Goal: Task Accomplishment & Management: Use online tool/utility

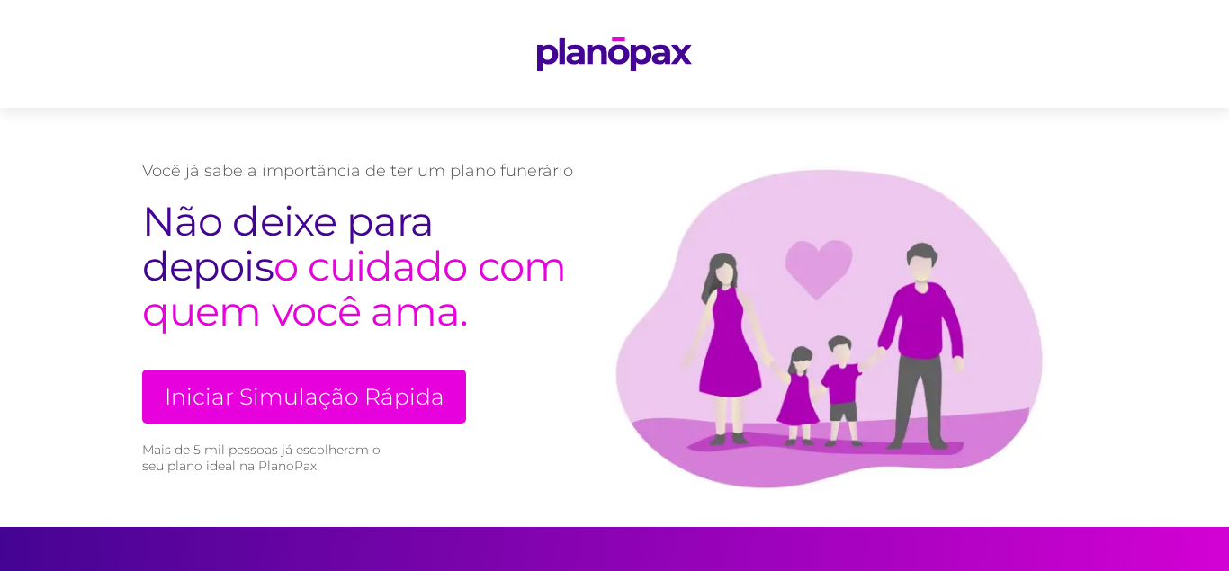
click at [310, 404] on link "Iniciar Simulação Rápida" at bounding box center [304, 397] width 324 height 54
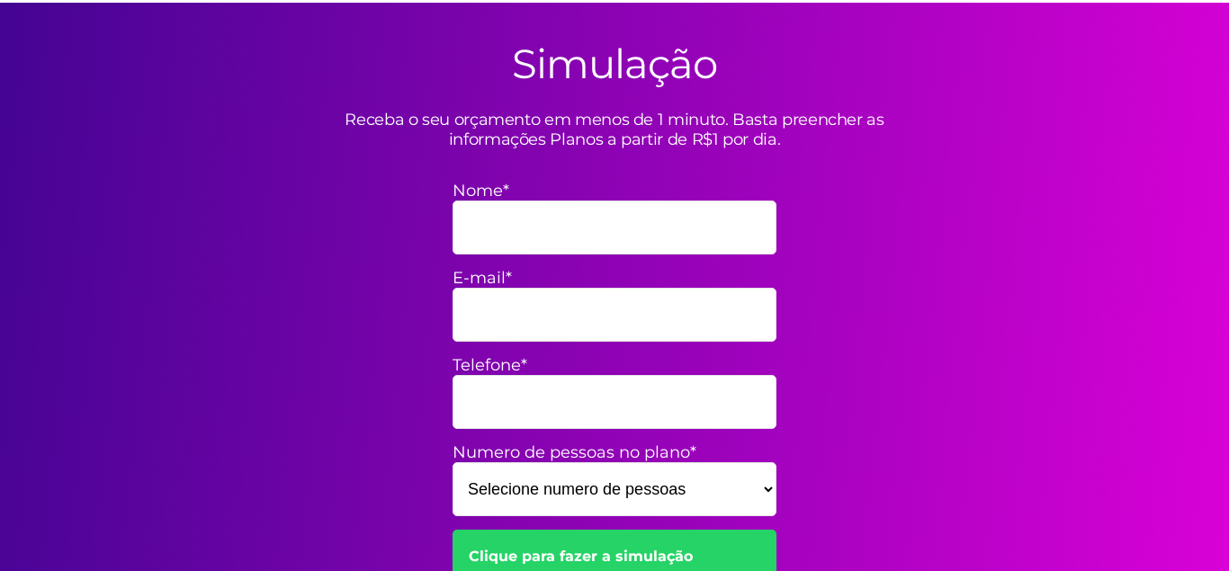
scroll to position [527, 0]
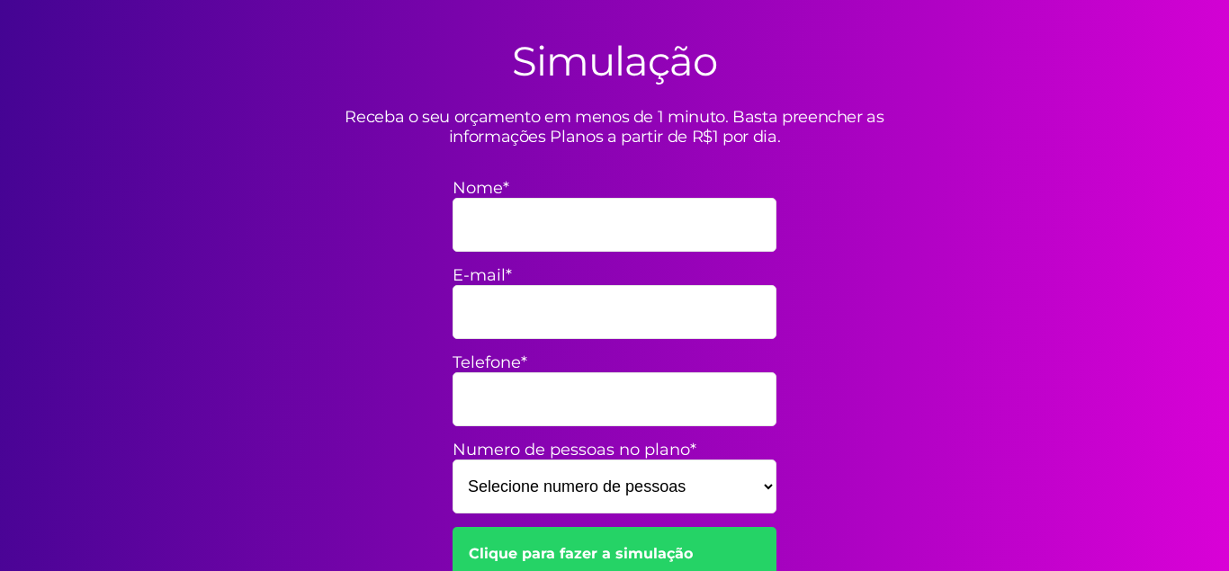
click at [560, 232] on input "Nome*" at bounding box center [615, 225] width 324 height 54
type input "[PERSON_NAME]"
click at [508, 320] on input "E-mail*" at bounding box center [615, 312] width 324 height 54
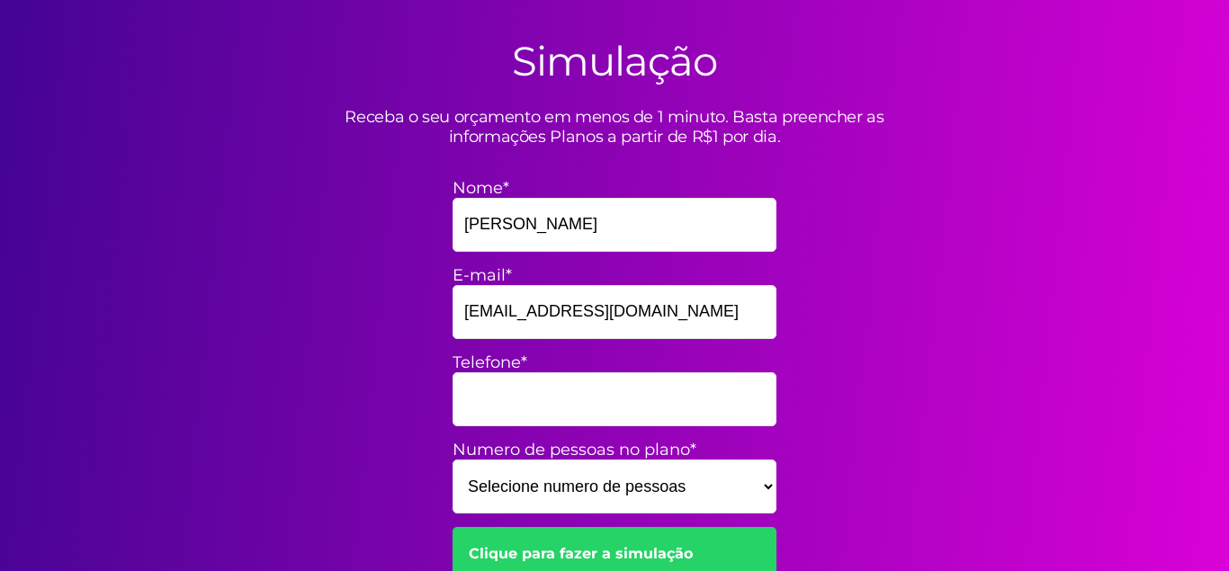
type input "[EMAIL_ADDRESS][DOMAIN_NAME]"
click at [484, 409] on input "Telefone*" at bounding box center [615, 400] width 324 height 54
click at [518, 403] on input "Telefone*" at bounding box center [615, 400] width 324 height 54
type input "45999884786"
click at [453, 460] on select "Selecione numero de pessoas 1 2 3 4 5 6 7 8 9 10 11 12 13 14 15" at bounding box center [615, 487] width 324 height 54
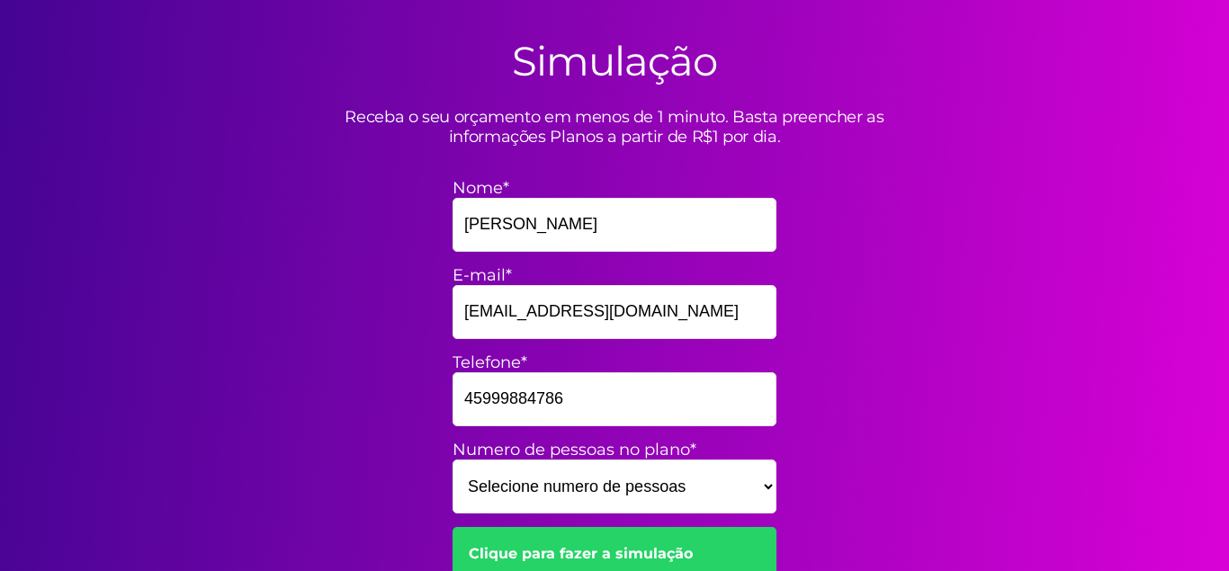
select select "3"
click option "3" at bounding box center [0, 0] width 0 height 0
click at [609, 552] on link "Clique para fazer a simulação" at bounding box center [615, 554] width 324 height 54
